Goal: Task Accomplishment & Management: Complete application form

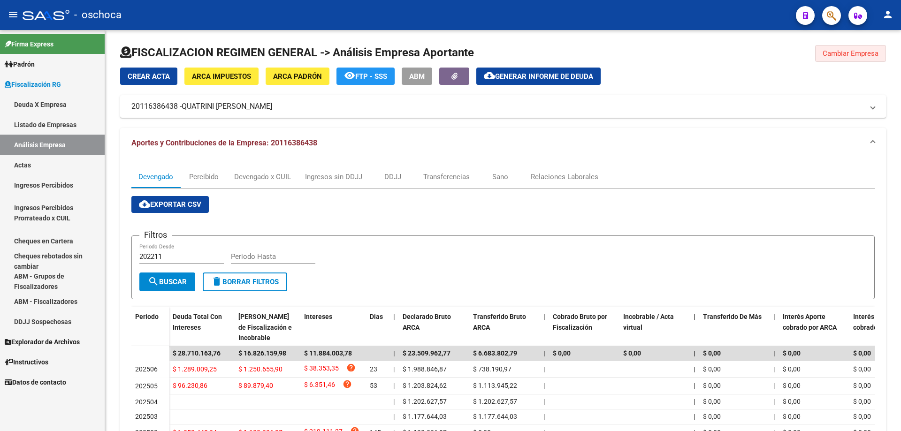
click at [846, 51] on span "Cambiar Empresa" at bounding box center [851, 53] width 56 height 8
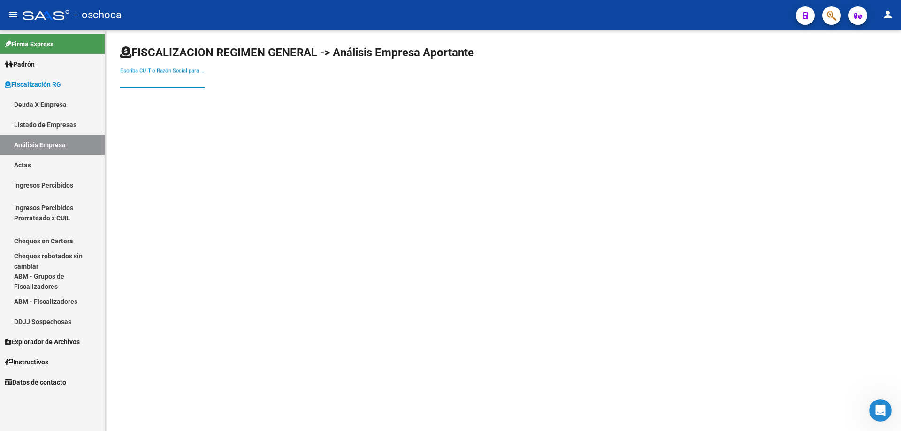
click at [123, 79] on input "Escriba CUIT o Razón Social para buscar" at bounding box center [162, 81] width 85 height 8
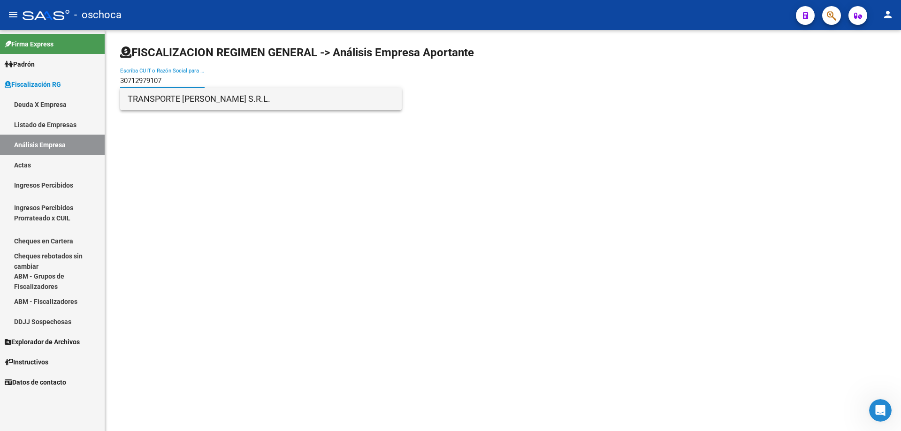
type input "30712979107"
click at [192, 104] on span "TRANSPORTE [PERSON_NAME] S.R.L." at bounding box center [261, 99] width 267 height 23
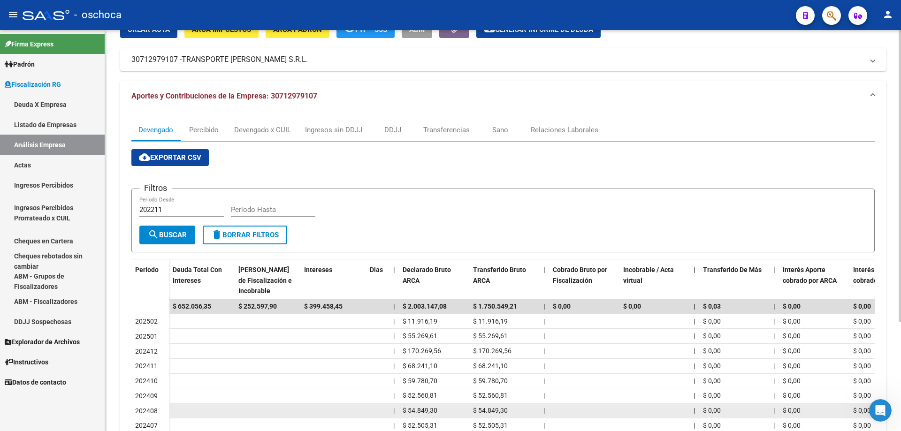
scroll to position [141, 0]
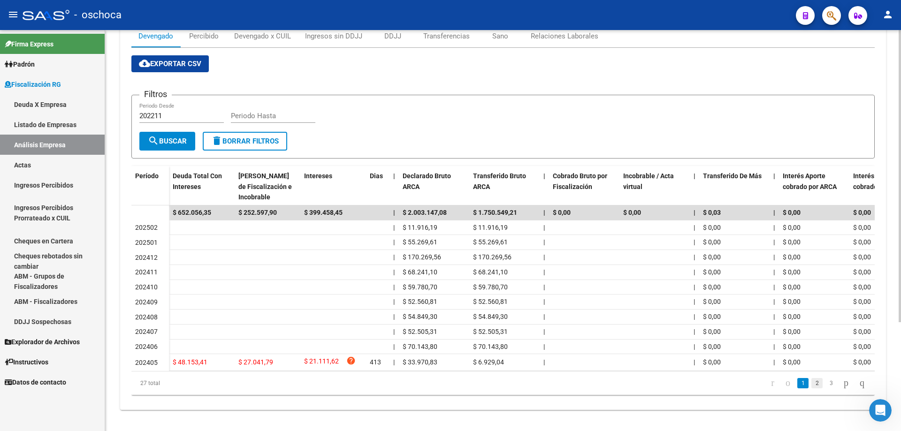
click at [813, 389] on link "2" at bounding box center [817, 383] width 11 height 10
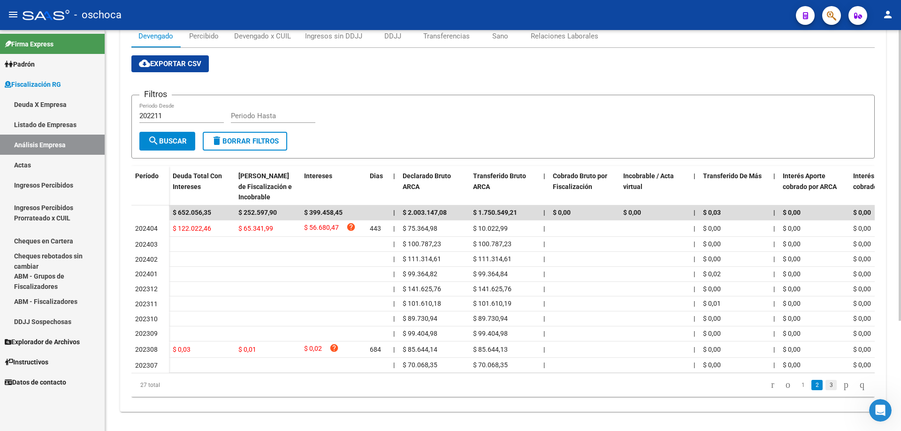
click at [826, 391] on link "3" at bounding box center [831, 385] width 11 height 10
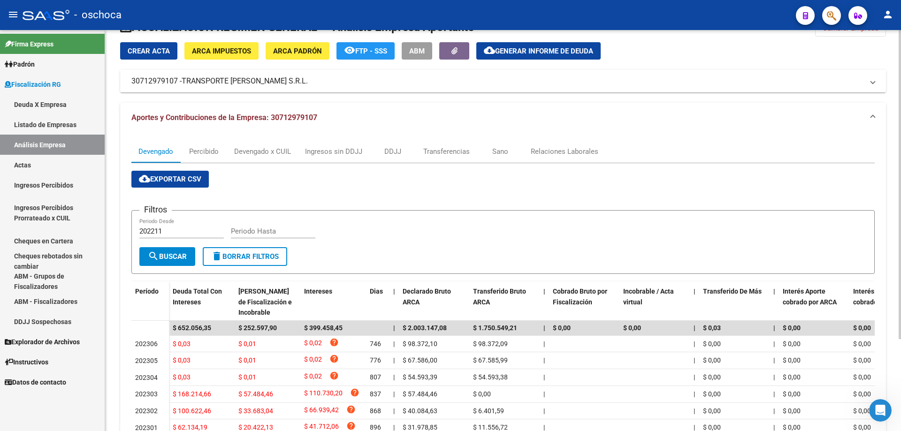
scroll to position [0, 0]
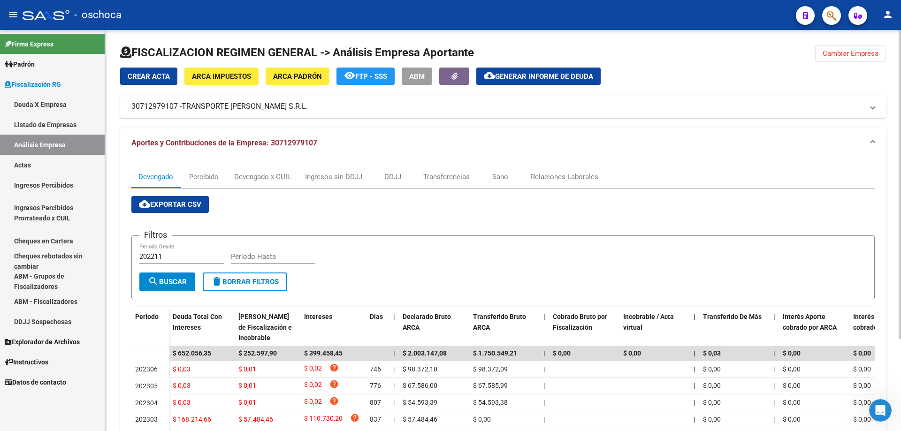
click at [151, 75] on span "Crear Acta" at bounding box center [149, 76] width 42 height 8
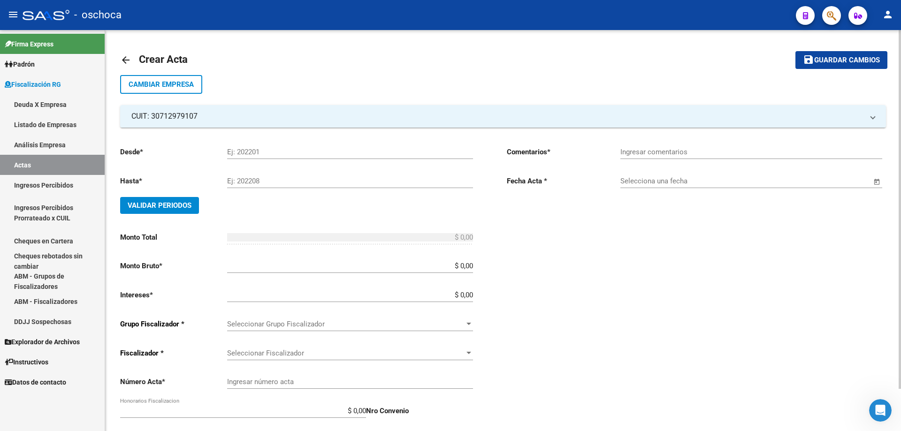
click at [232, 151] on input "Ej: 202201" at bounding box center [350, 152] width 246 height 8
type input "202111"
click at [287, 183] on input "Ej: 202208" at bounding box center [350, 181] width 246 height 8
type input "202304"
click at [190, 207] on span "Validar Periodos" at bounding box center [160, 205] width 64 height 8
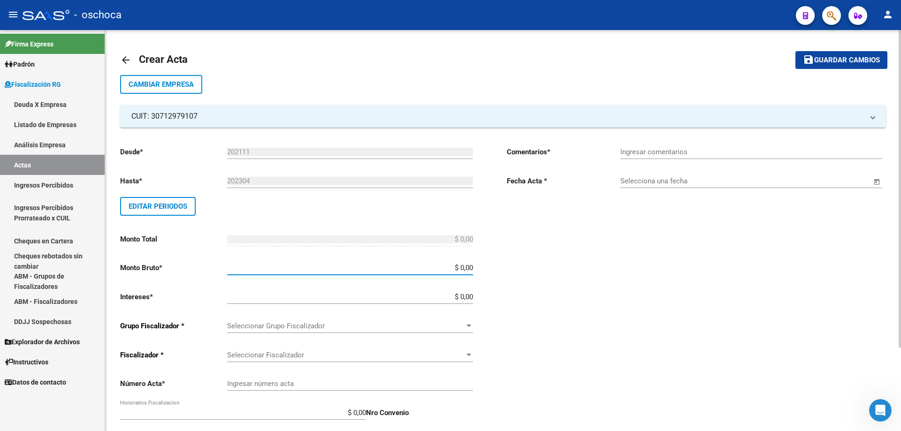
click at [473, 269] on input "$ 0,00" at bounding box center [350, 268] width 246 height 8
type input "$ 619.247,14"
click at [472, 297] on input "$ 0,00" at bounding box center [350, 297] width 246 height 8
type input "$ 138.287,96"
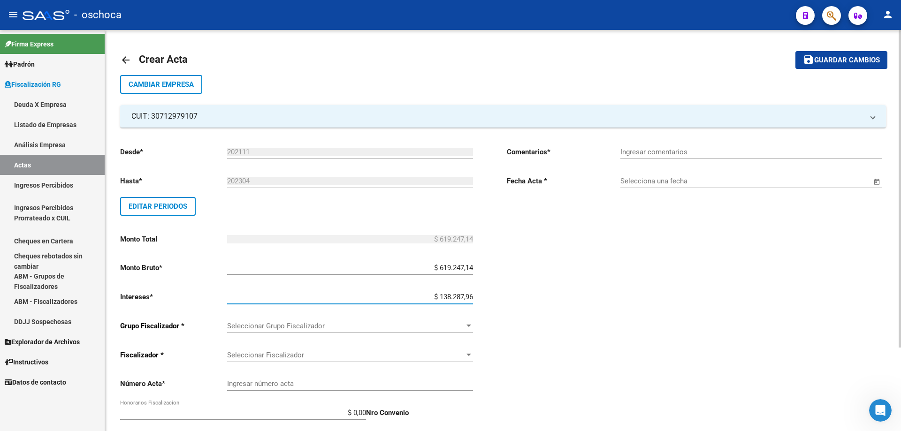
type input "$ 757.535,10"
click at [440, 328] on span "Seleccionar Grupo Fiscalizador" at bounding box center [346, 326] width 238 height 8
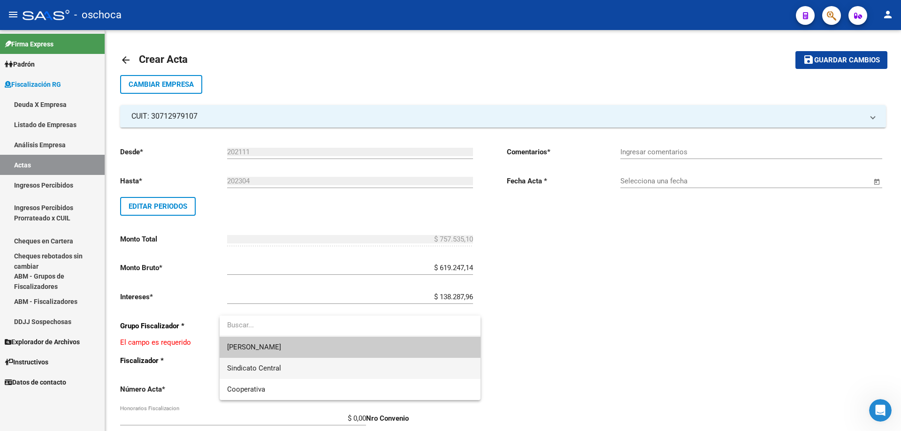
click at [412, 365] on span "Sindicato Central" at bounding box center [350, 368] width 246 height 21
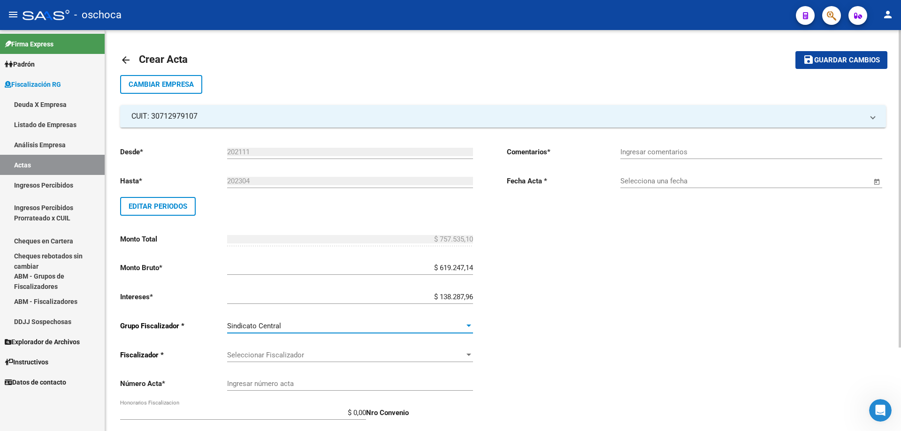
click at [460, 355] on span "Seleccionar Fiscalizador" at bounding box center [346, 355] width 238 height 8
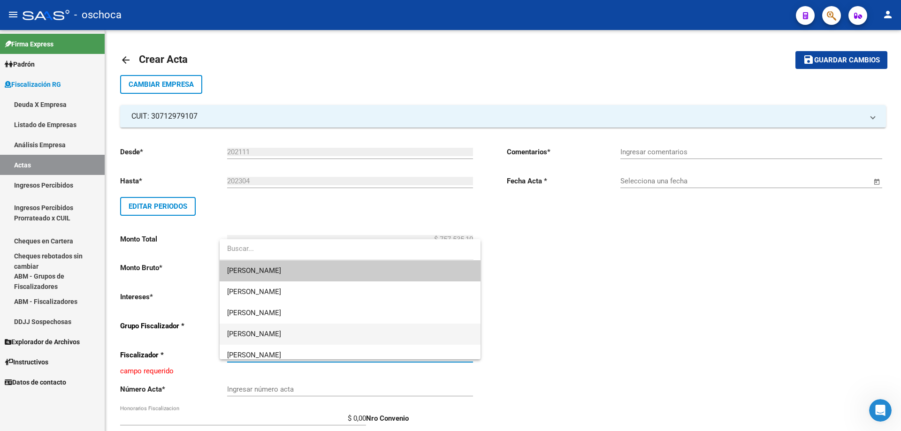
scroll to position [28, 0]
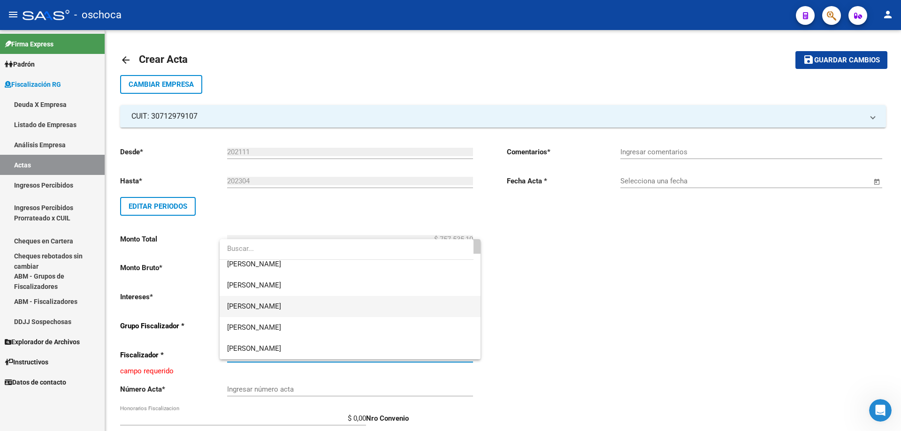
click at [394, 311] on span "[PERSON_NAME]" at bounding box center [350, 306] width 246 height 21
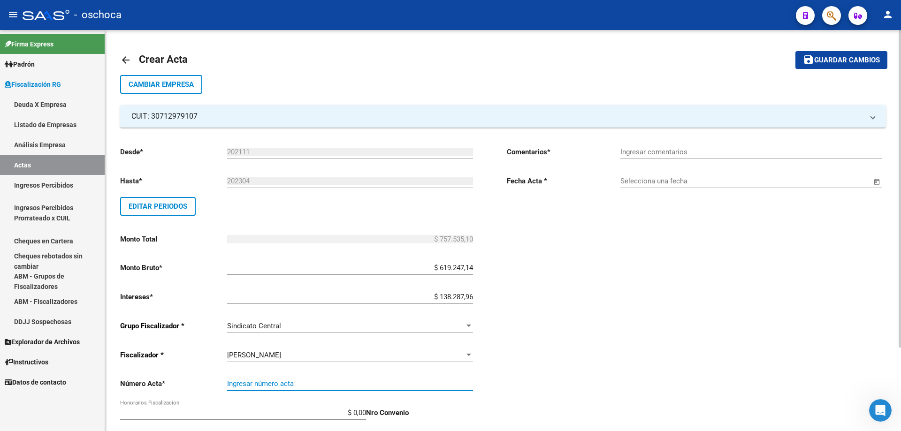
click at [377, 385] on input "Ingresar número acta" at bounding box center [350, 384] width 246 height 8
type input "29666"
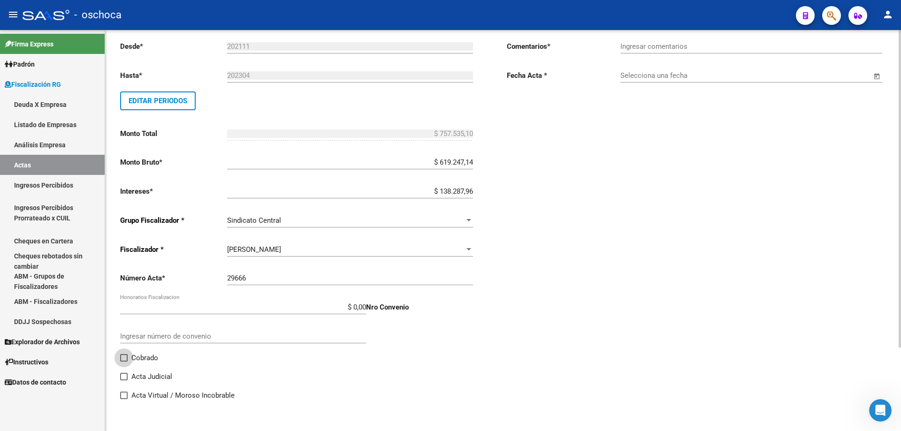
drag, startPoint x: 139, startPoint y: 360, endPoint x: 169, endPoint y: 349, distance: 31.5
click at [139, 359] on span "Cobrado" at bounding box center [144, 358] width 27 height 11
click at [124, 362] on input "Cobrado" at bounding box center [123, 362] width 0 height 0
checkbox input "true"
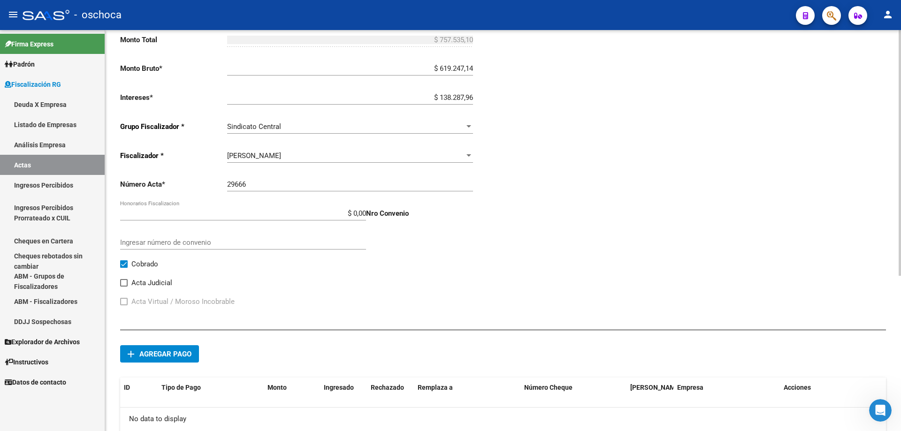
scroll to position [246, 0]
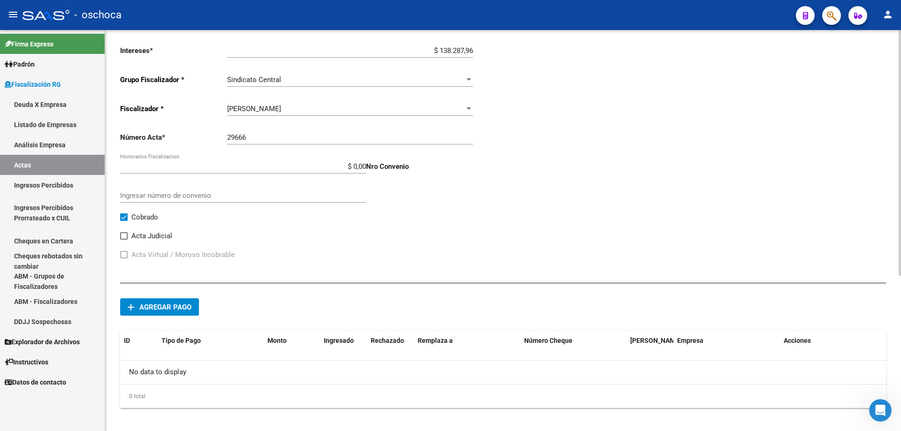
click at [183, 304] on span "Agregar pago" at bounding box center [165, 307] width 52 height 8
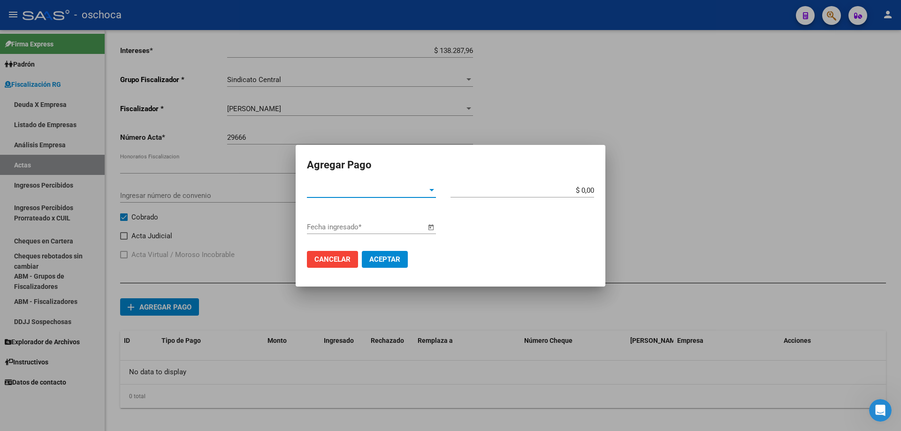
click at [416, 193] on span "Tipo de Pago *" at bounding box center [367, 190] width 121 height 8
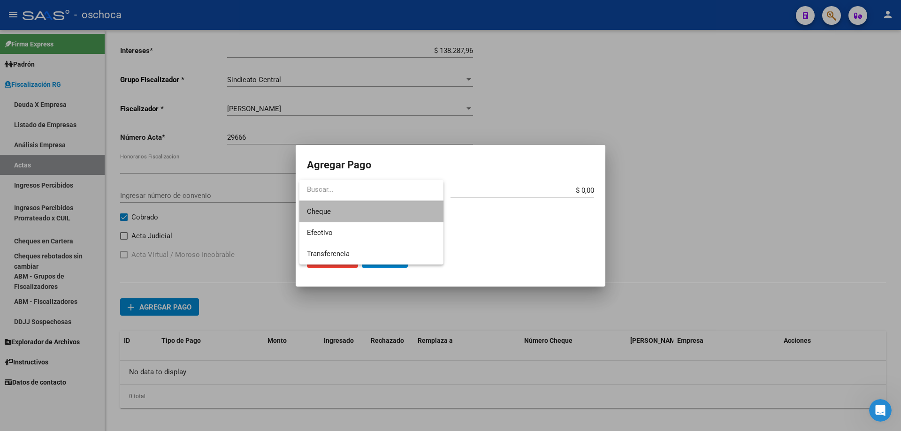
click at [358, 216] on span "Cheque" at bounding box center [371, 211] width 129 height 21
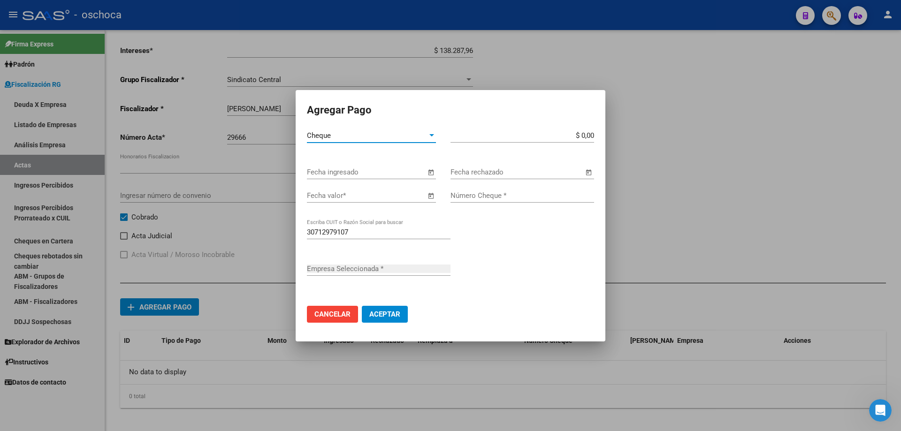
type input "TRANSPORTE [PERSON_NAME] S.R.L."
click at [428, 170] on span "Open calendar" at bounding box center [431, 172] width 23 height 23
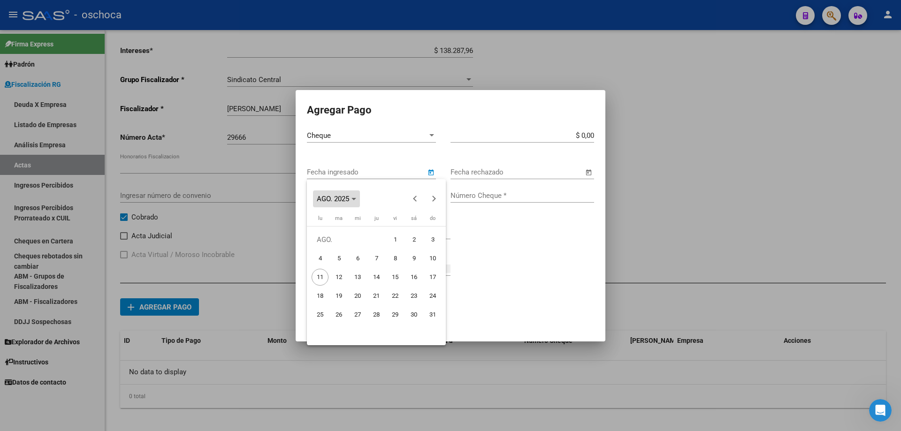
click at [352, 200] on span "AGO. 2025" at bounding box center [336, 199] width 39 height 7
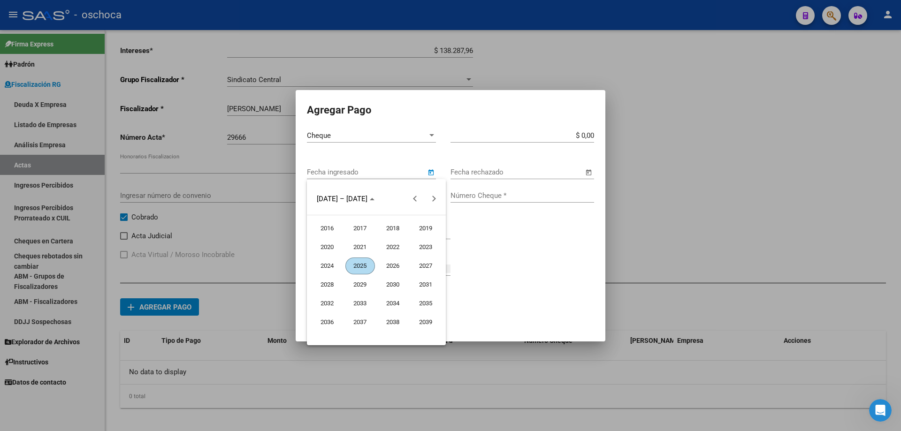
click at [429, 248] on span "2023" at bounding box center [426, 247] width 30 height 17
click at [331, 269] on span "MAY." at bounding box center [328, 266] width 30 height 17
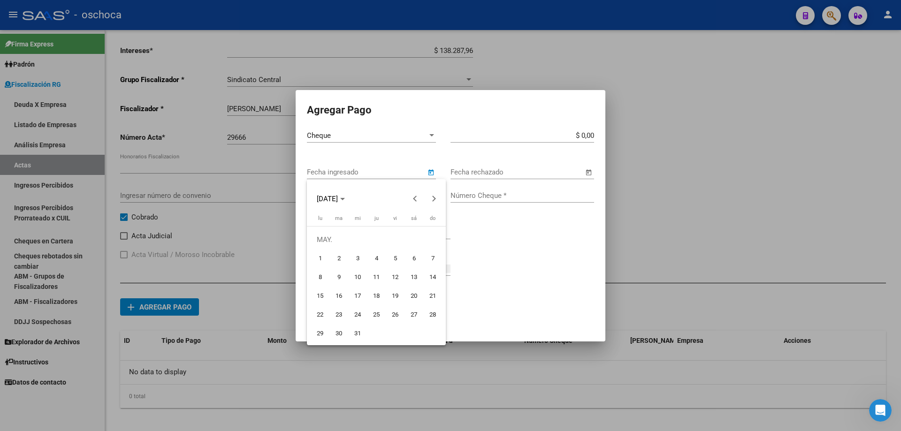
click at [392, 296] on span "19" at bounding box center [395, 296] width 17 height 17
type input "[DATE]"
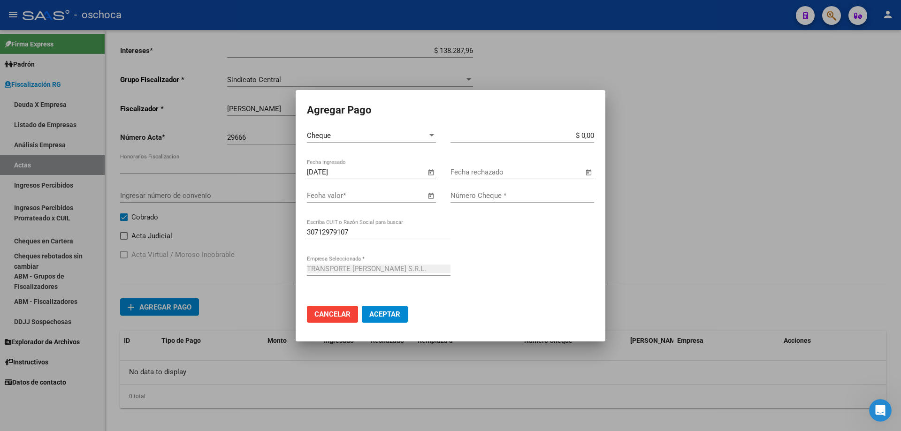
click at [430, 198] on span "Open calendar" at bounding box center [431, 196] width 23 height 23
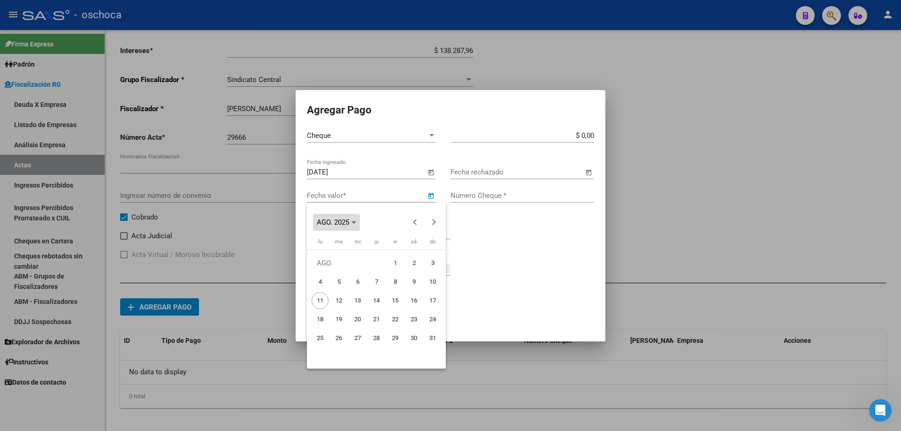
click at [349, 224] on span "AGO. 2025" at bounding box center [333, 222] width 32 height 8
click at [422, 272] on span "2023" at bounding box center [426, 270] width 30 height 17
click at [326, 289] on span "MAY." at bounding box center [328, 289] width 30 height 17
click at [399, 320] on span "19" at bounding box center [395, 319] width 17 height 17
type input "[DATE]"
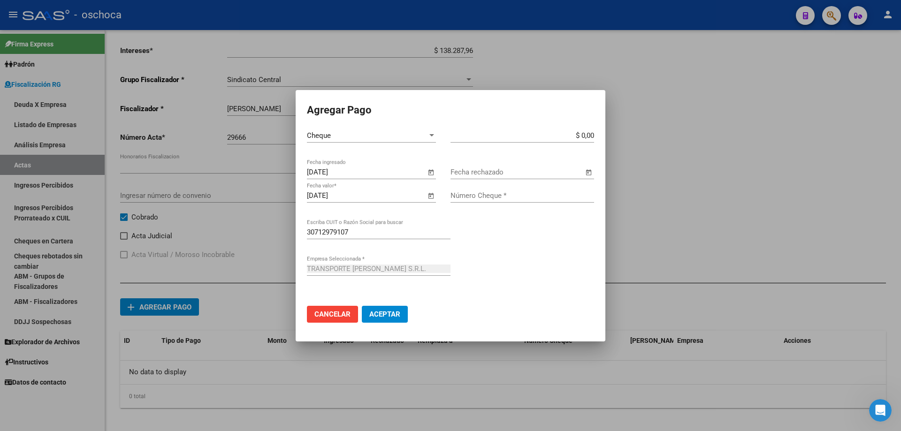
click at [595, 134] on app-form-text-field "$ 0,00 Monto bruto *" at bounding box center [526, 135] width 151 height 8
drag, startPoint x: 592, startPoint y: 134, endPoint x: 617, endPoint y: 155, distance: 33.0
click at [594, 135] on input "$ 0,00" at bounding box center [523, 135] width 144 height 8
type input "$ 757.535,10"
click at [482, 199] on input "Número Cheque *" at bounding box center [523, 196] width 144 height 8
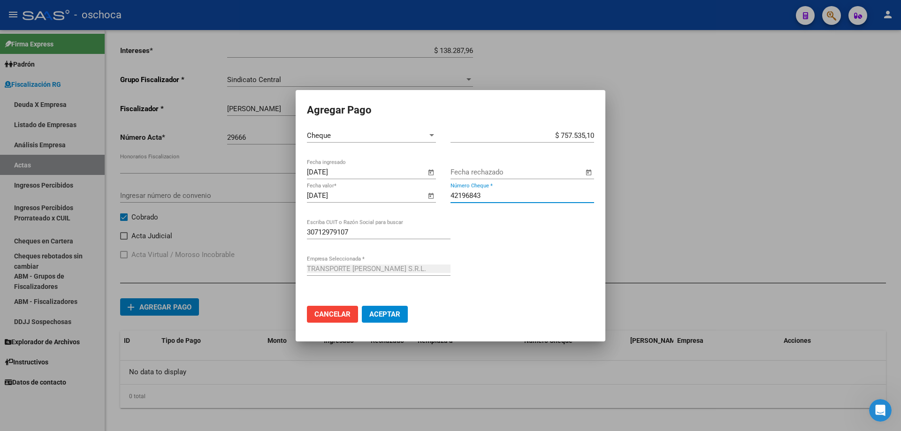
type input "42196843"
click at [394, 315] on span "Aceptar" at bounding box center [384, 314] width 31 height 8
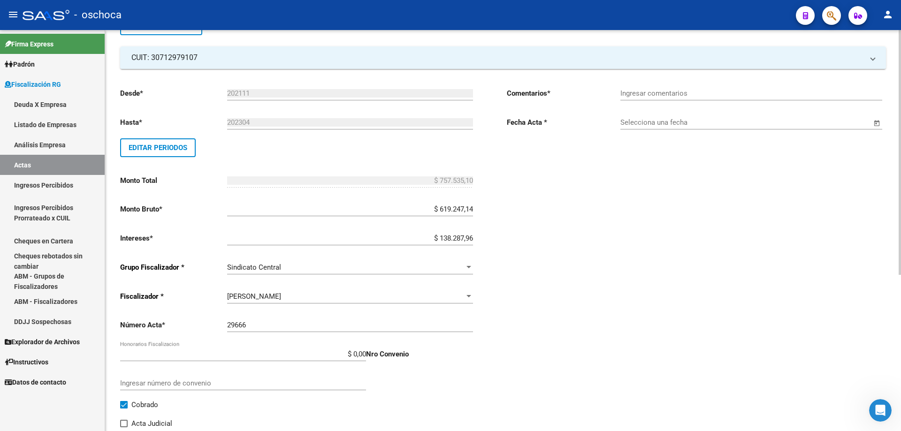
scroll to position [12, 0]
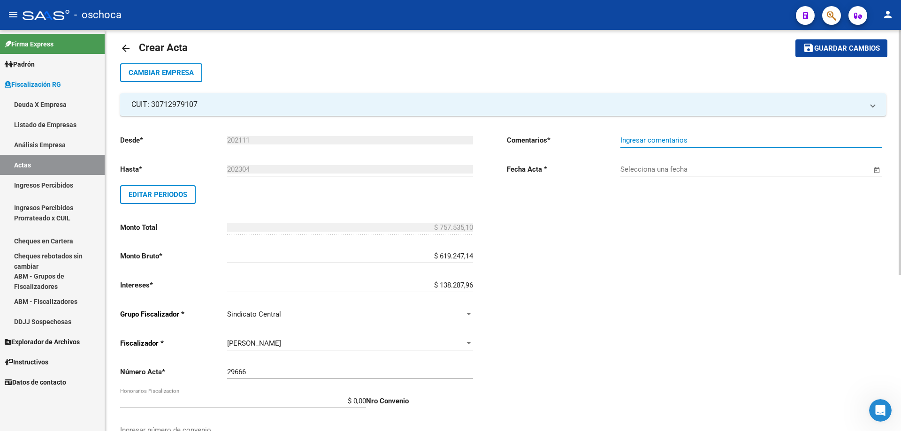
click at [667, 138] on input "Ingresar comentarios" at bounding box center [752, 140] width 262 height 8
type input "cobrado"
click at [640, 171] on input "Selecciona una fecha" at bounding box center [746, 169] width 251 height 8
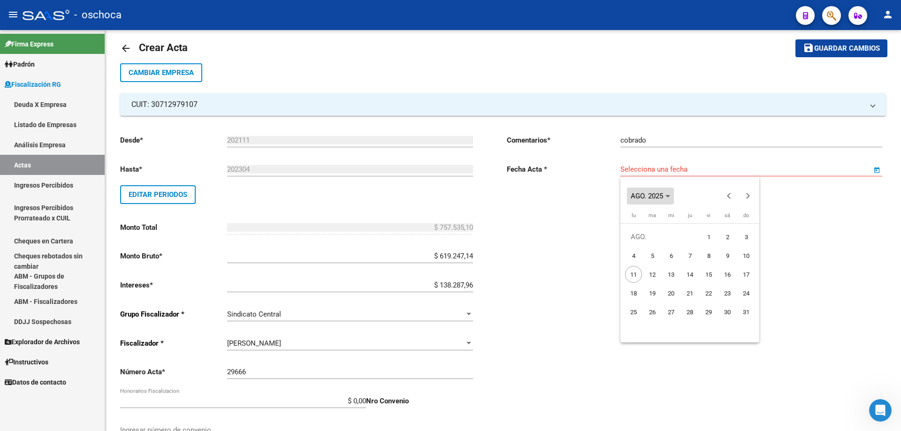
click at [663, 197] on span "AGO. 2025" at bounding box center [647, 196] width 32 height 8
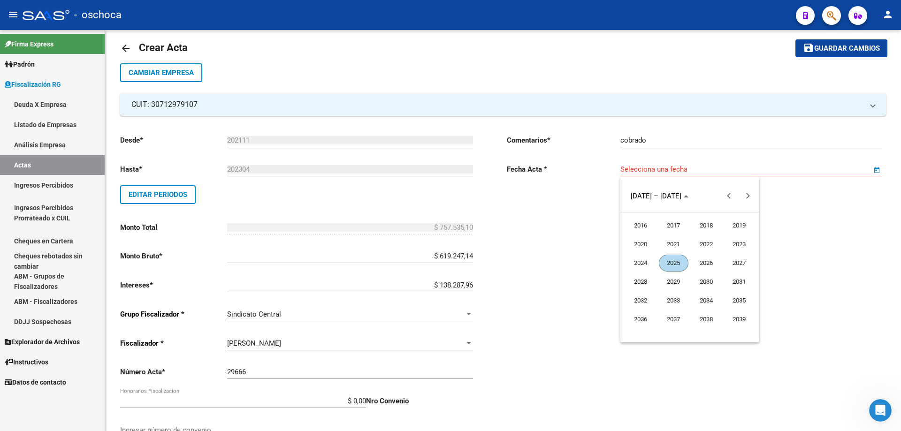
click at [739, 246] on span "2023" at bounding box center [740, 244] width 30 height 17
click at [643, 263] on span "MAY." at bounding box center [641, 263] width 30 height 17
click at [707, 292] on span "19" at bounding box center [708, 293] width 17 height 17
type input "[DATE]"
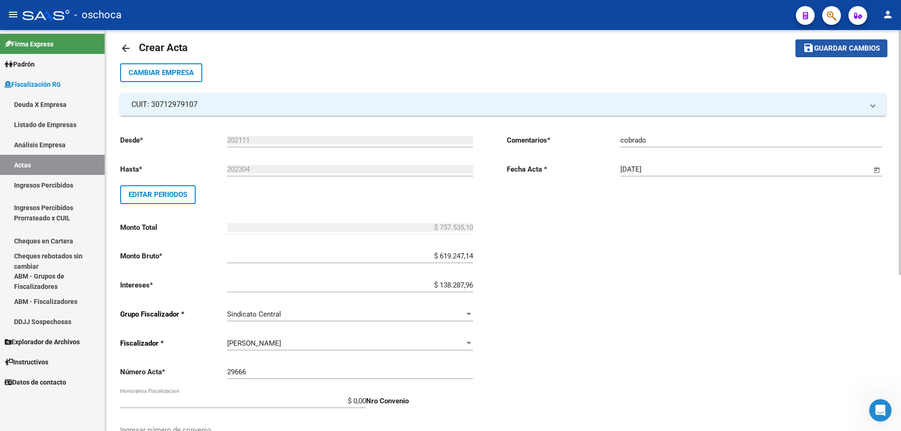
click at [826, 49] on span "Guardar cambios" at bounding box center [847, 49] width 66 height 8
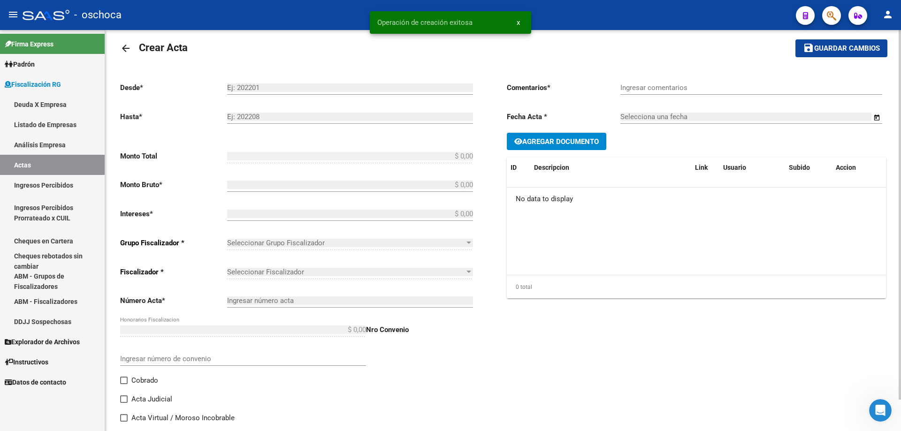
type input "202111"
type input "202304"
type input "$ 757.535,10"
type input "$ 619.247,14"
type input "$ 138.287,96"
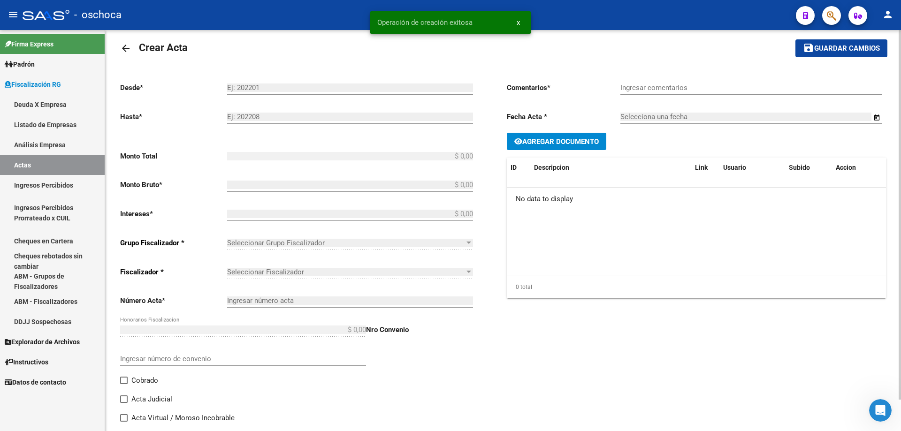
type input "29666"
checkbox input "true"
type input "cobrado"
type input "[DATE]"
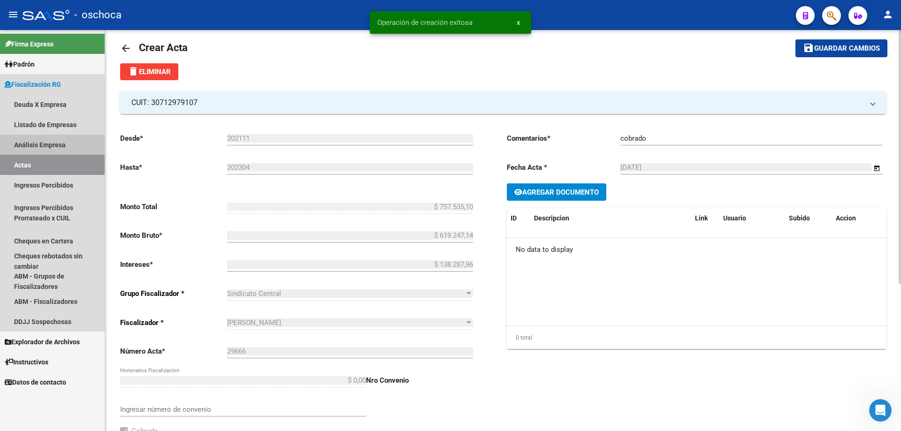
click at [54, 143] on link "Análisis Empresa" at bounding box center [52, 145] width 105 height 20
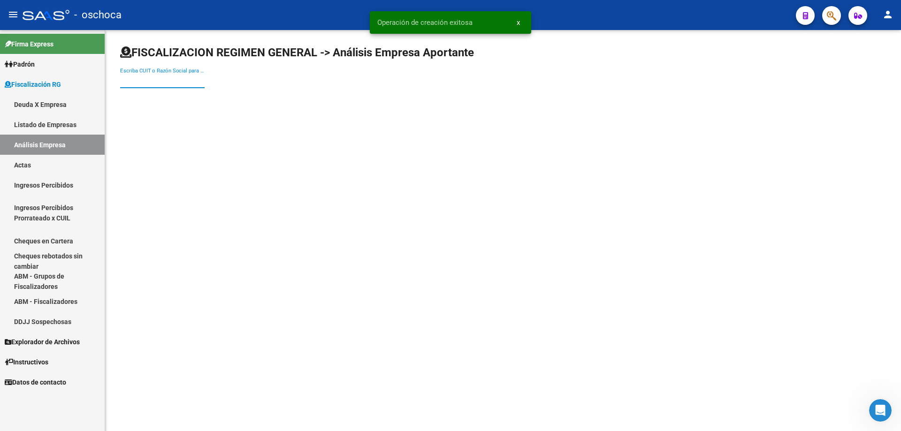
click at [126, 77] on input "Escriba CUIT o Razón Social para buscar" at bounding box center [162, 81] width 85 height 8
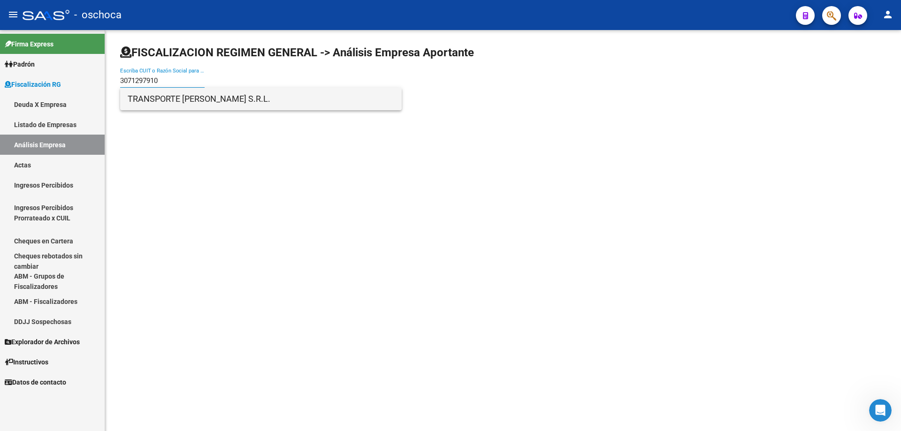
type input "3071297910"
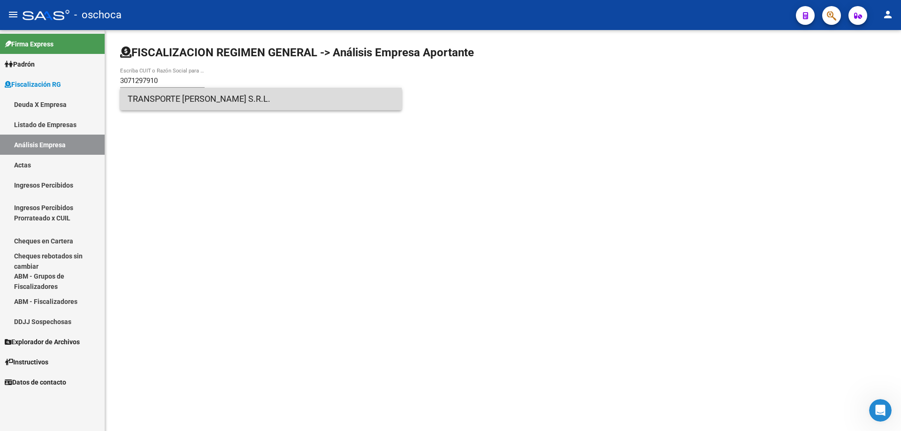
click at [137, 93] on span "TRANSPORTE [PERSON_NAME] S.R.L." at bounding box center [261, 99] width 267 height 23
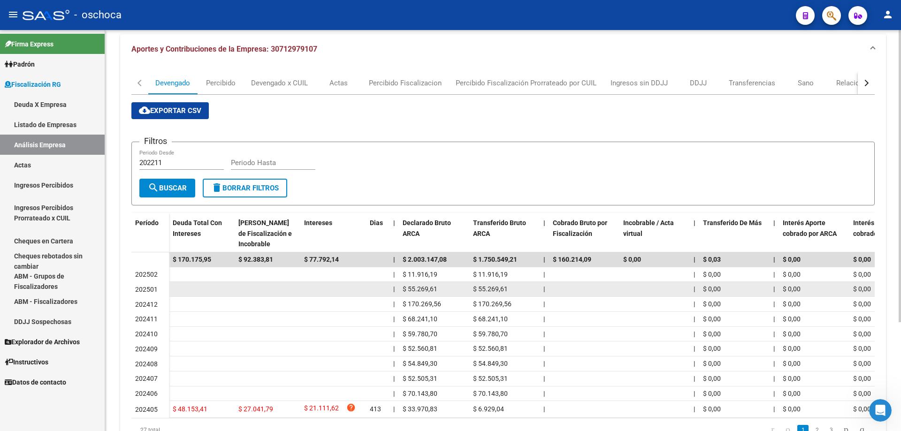
scroll to position [150, 0]
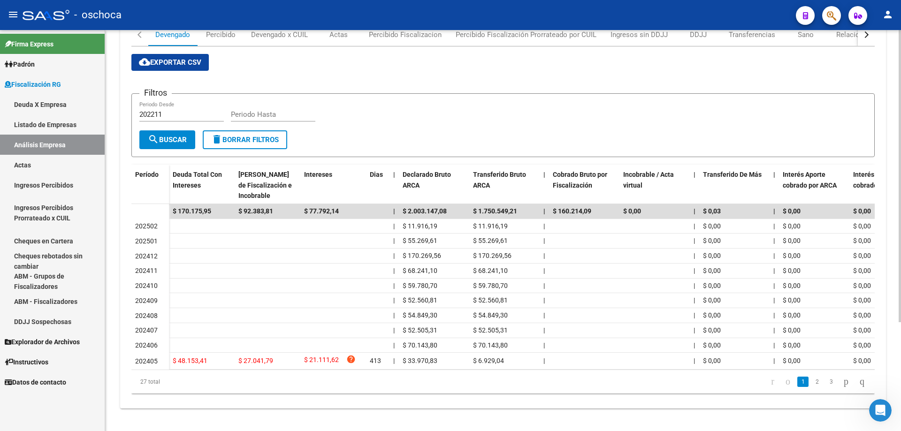
click at [812, 384] on link "2" at bounding box center [817, 382] width 11 height 10
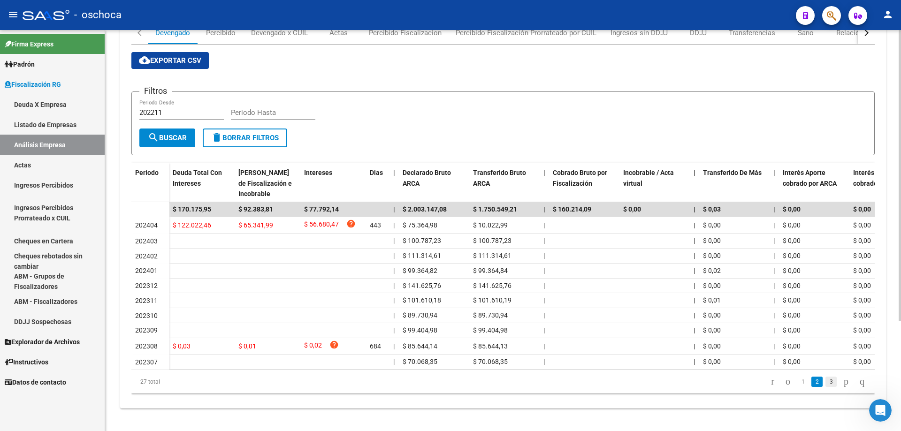
click at [826, 383] on link "3" at bounding box center [831, 382] width 11 height 10
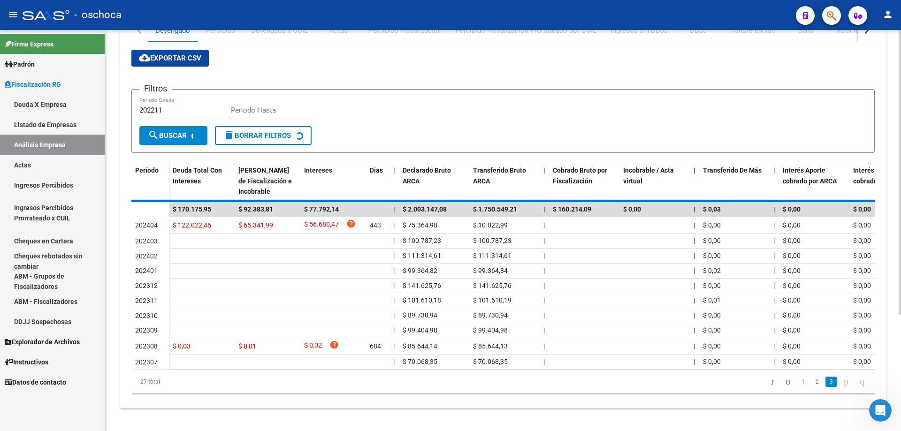
scroll to position [108, 0]
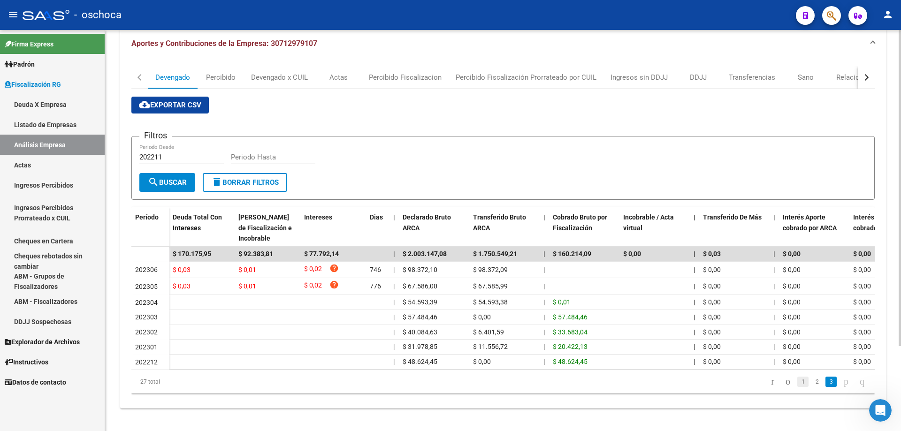
click at [798, 384] on link "1" at bounding box center [803, 382] width 11 height 10
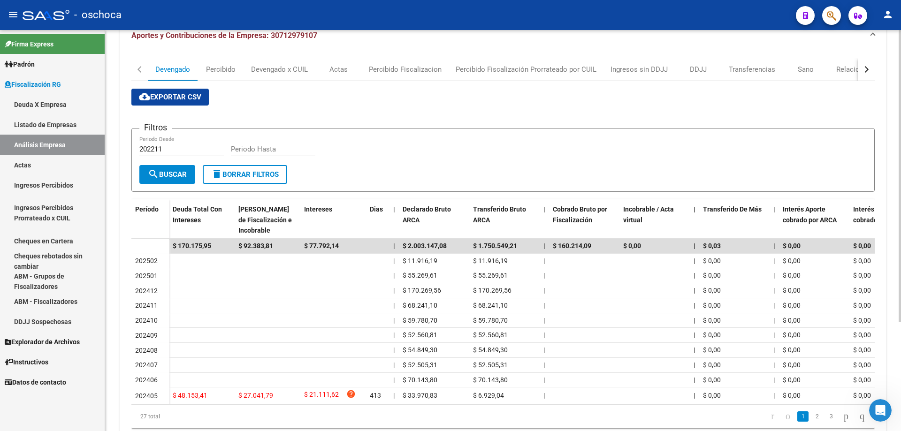
scroll to position [0, 0]
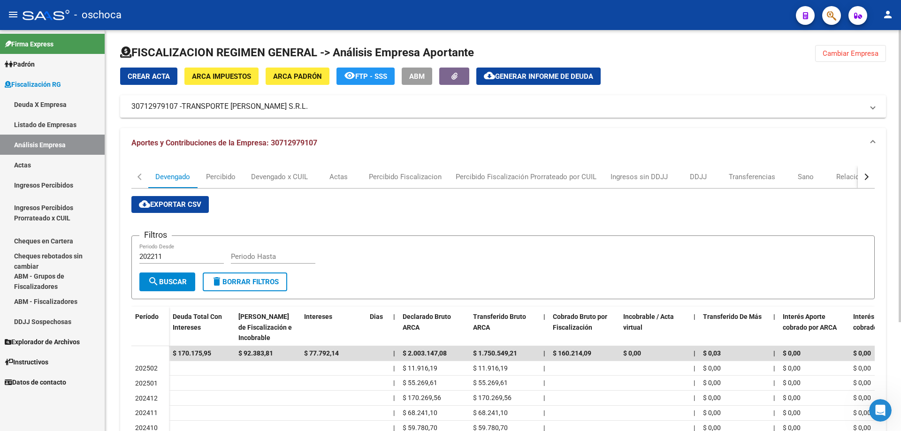
click at [868, 56] on span "Cambiar Empresa" at bounding box center [851, 53] width 56 height 8
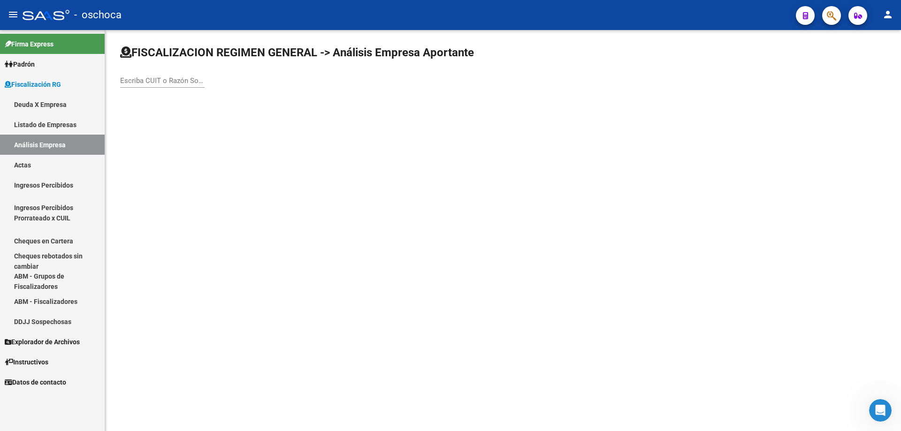
click at [126, 81] on input "Escriba CUIT o Razón Social para buscar" at bounding box center [162, 81] width 85 height 8
type input "0"
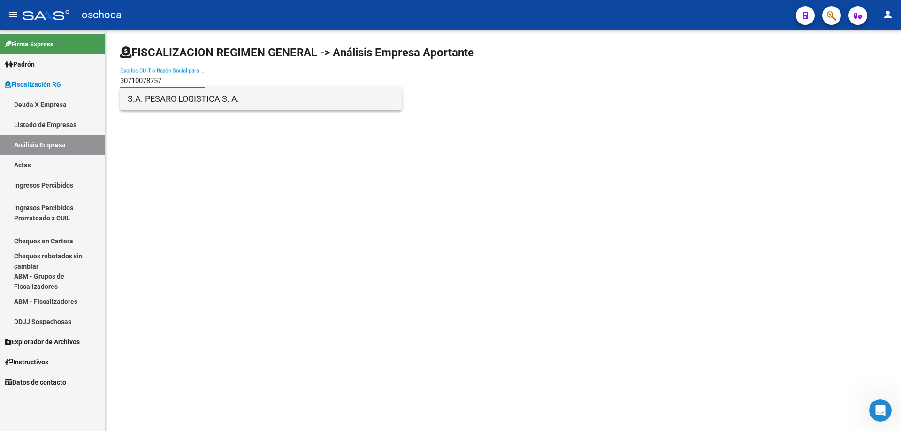
type input "30710078757"
click at [159, 100] on span "S.A. PESARO LOGISTICA S. A." at bounding box center [261, 99] width 267 height 23
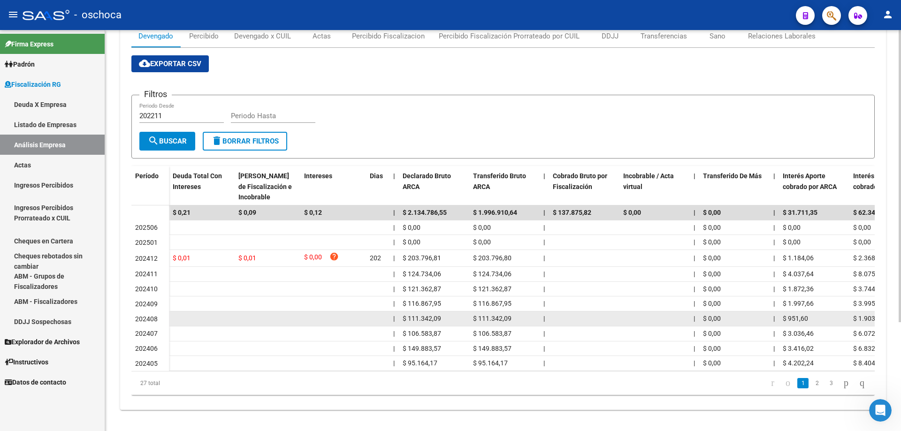
scroll to position [150, 0]
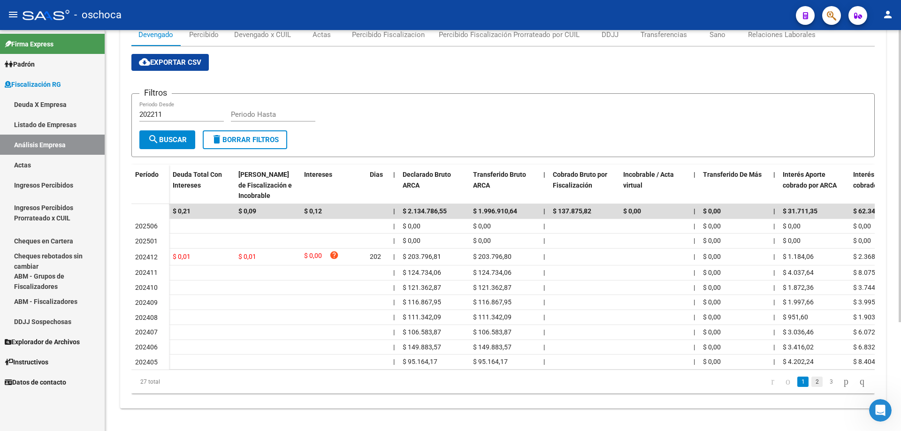
click at [812, 381] on link "2" at bounding box center [817, 382] width 11 height 10
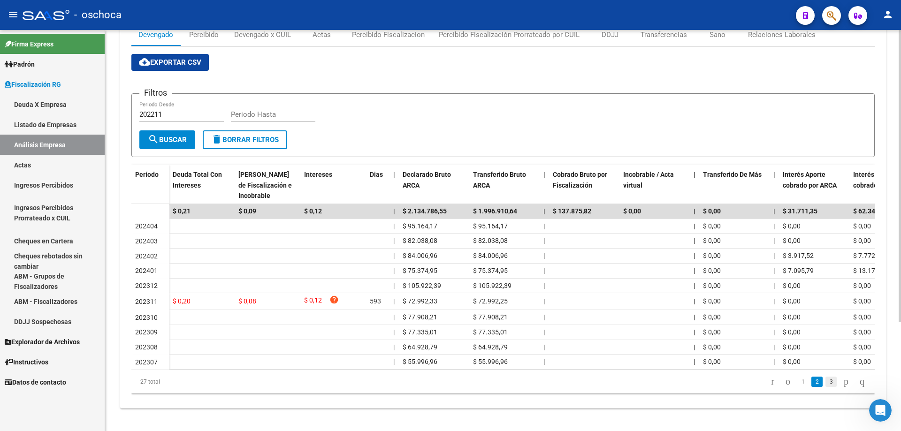
click at [826, 381] on link "3" at bounding box center [831, 382] width 11 height 10
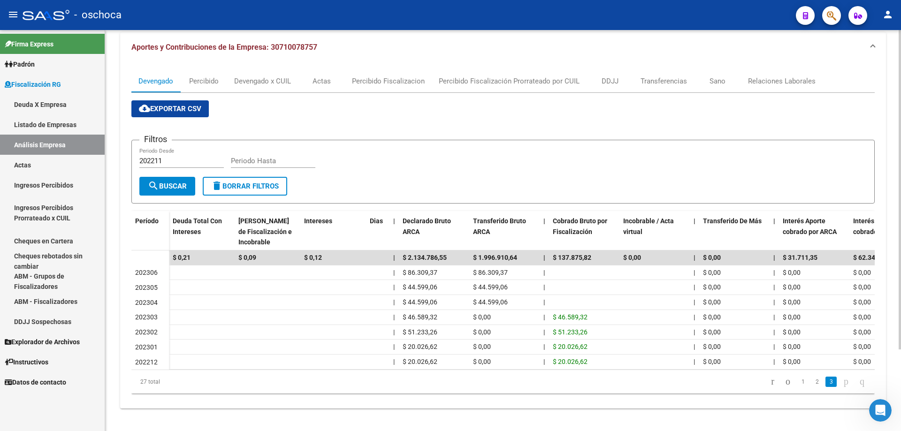
scroll to position [0, 0]
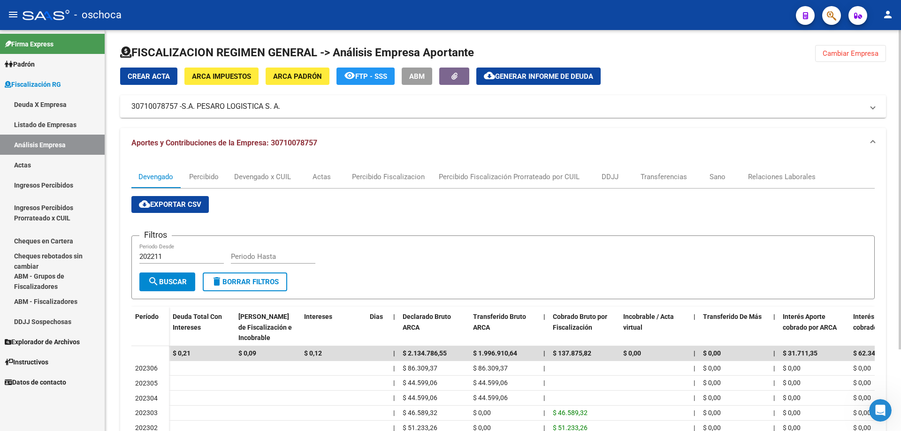
click at [842, 51] on span "Cambiar Empresa" at bounding box center [851, 53] width 56 height 8
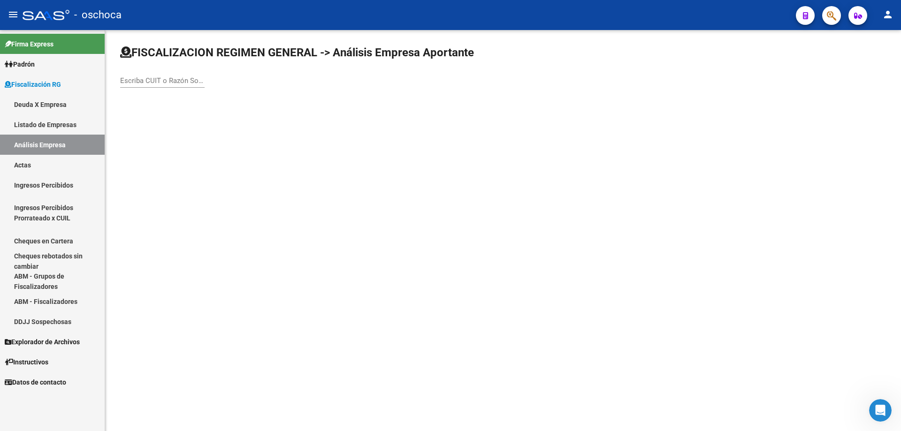
click at [126, 80] on input "Escriba CUIT o Razón Social para buscar" at bounding box center [162, 81] width 85 height 8
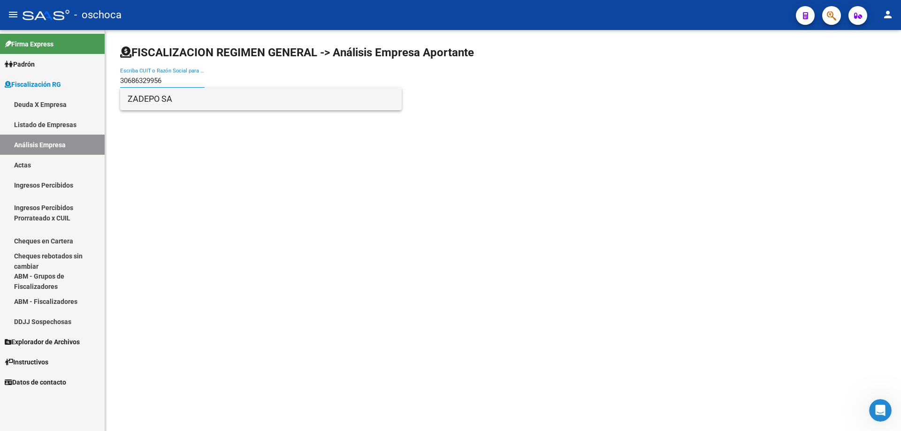
type input "30686329956"
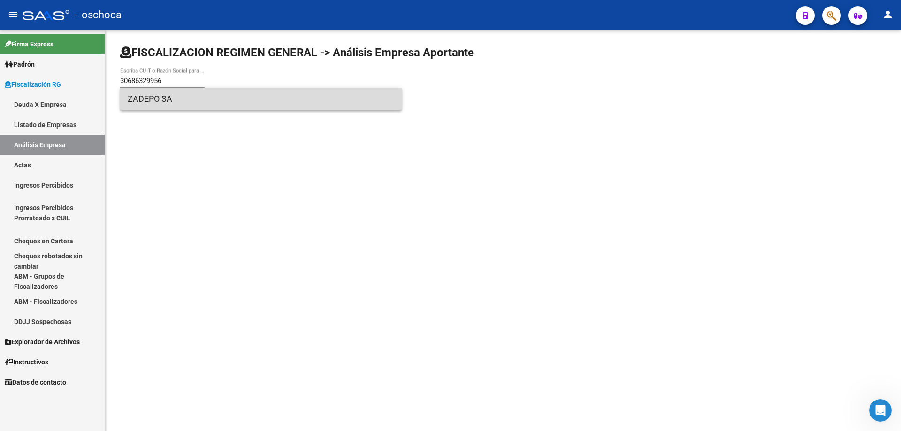
click at [159, 96] on span "ZADEPO SA" at bounding box center [261, 99] width 267 height 23
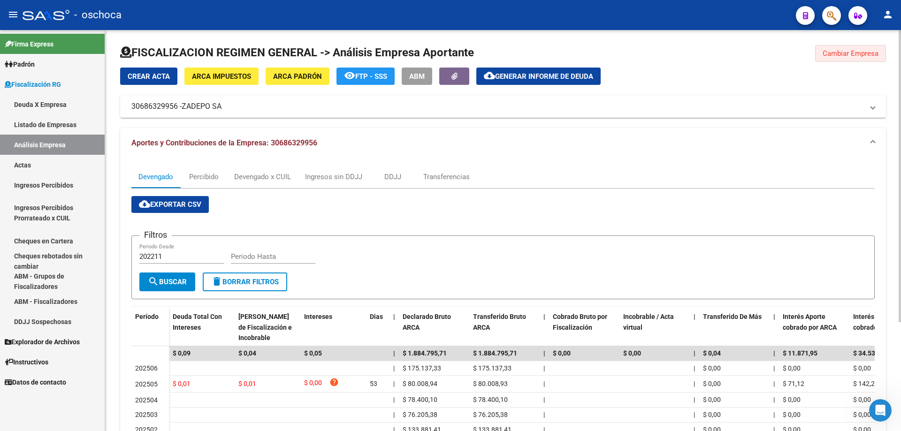
click at [848, 55] on span "Cambiar Empresa" at bounding box center [851, 53] width 56 height 8
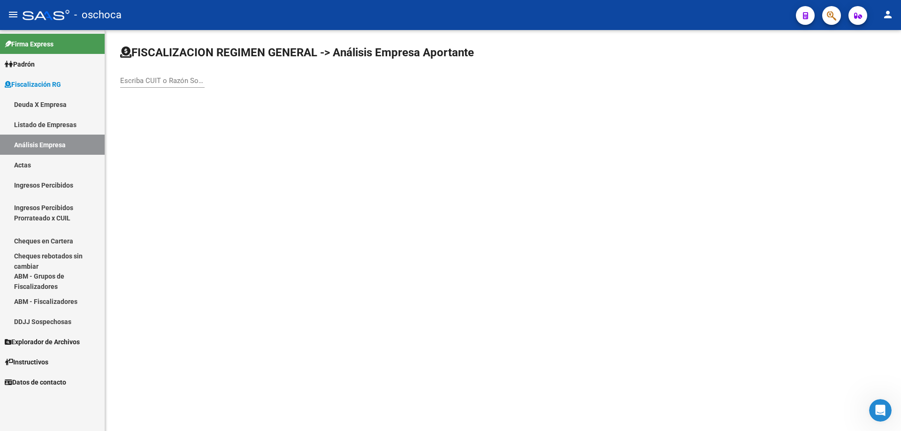
click at [123, 81] on input "Escriba CUIT o Razón Social para buscar" at bounding box center [162, 81] width 85 height 8
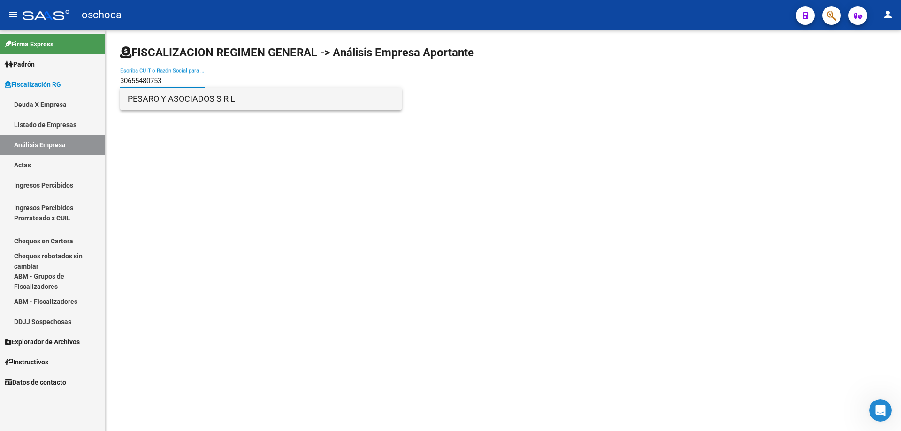
type input "30655480753"
click at [168, 98] on span "PESARO Y ASOCIADOS S R L" at bounding box center [261, 99] width 267 height 23
